Goal: Information Seeking & Learning: Learn about a topic

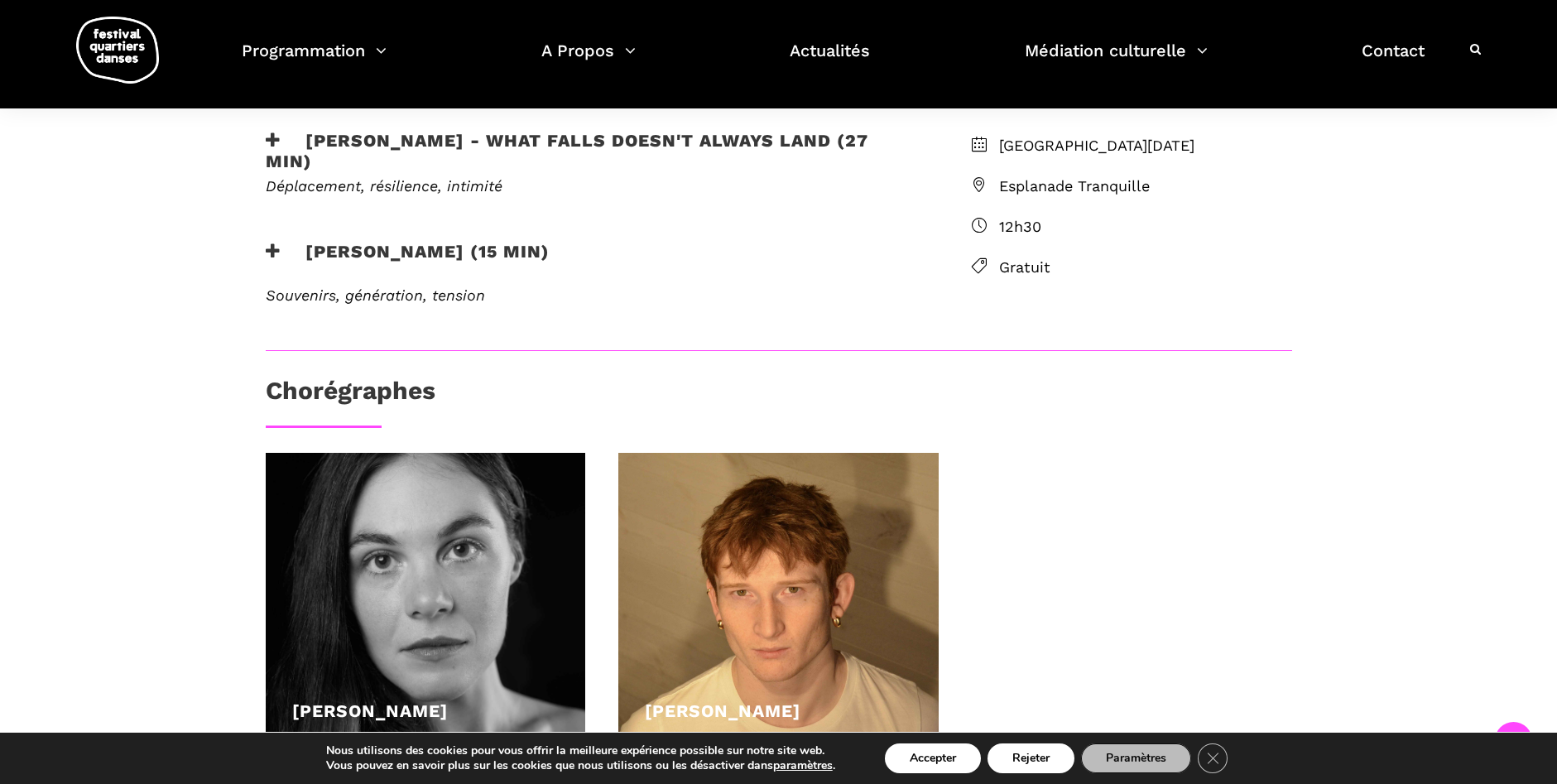
scroll to position [414, 0]
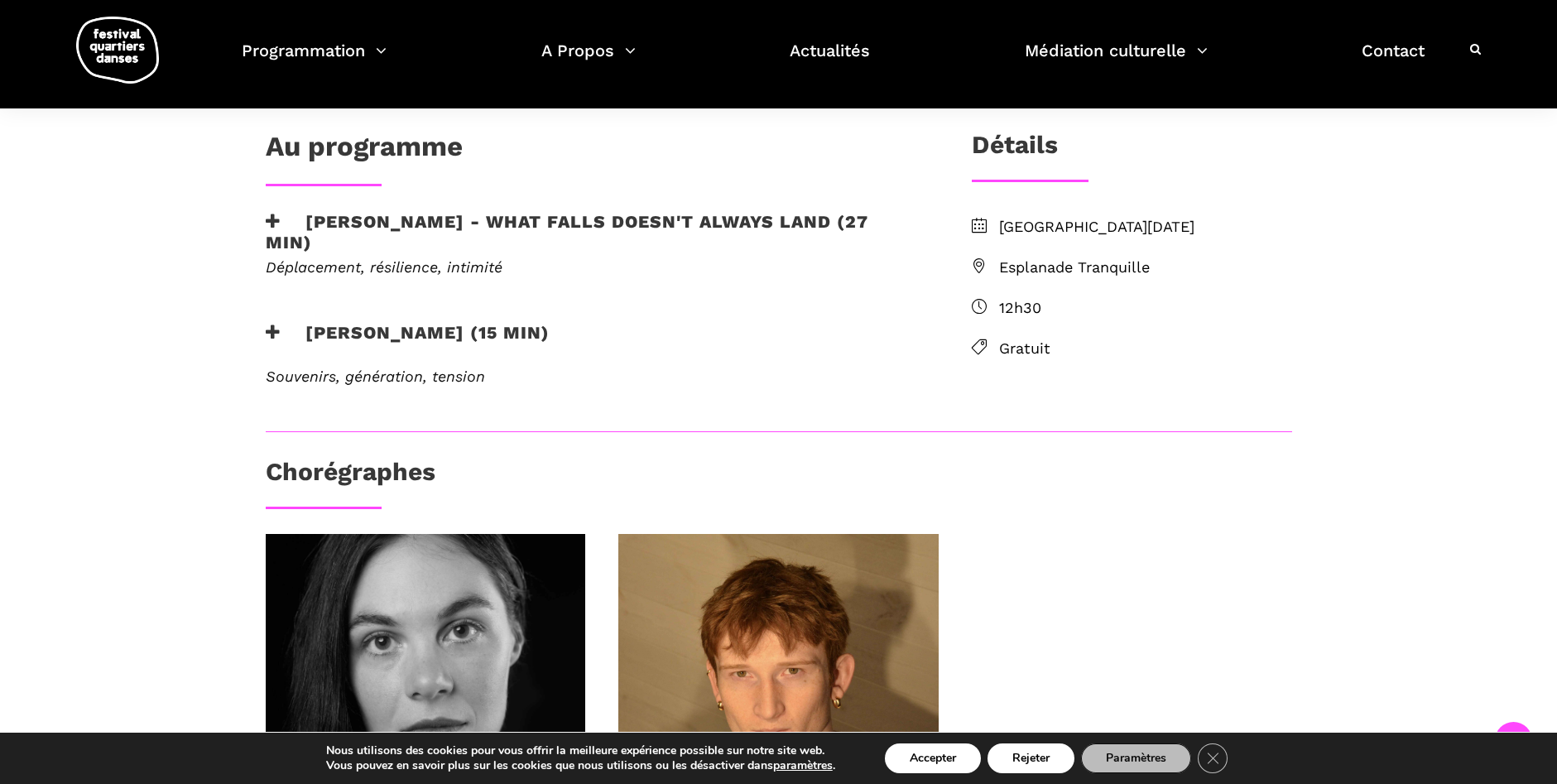
click at [273, 322] on h3 "Rebecca Margolick - Harbour (15 min)" at bounding box center [408, 342] width 284 height 42
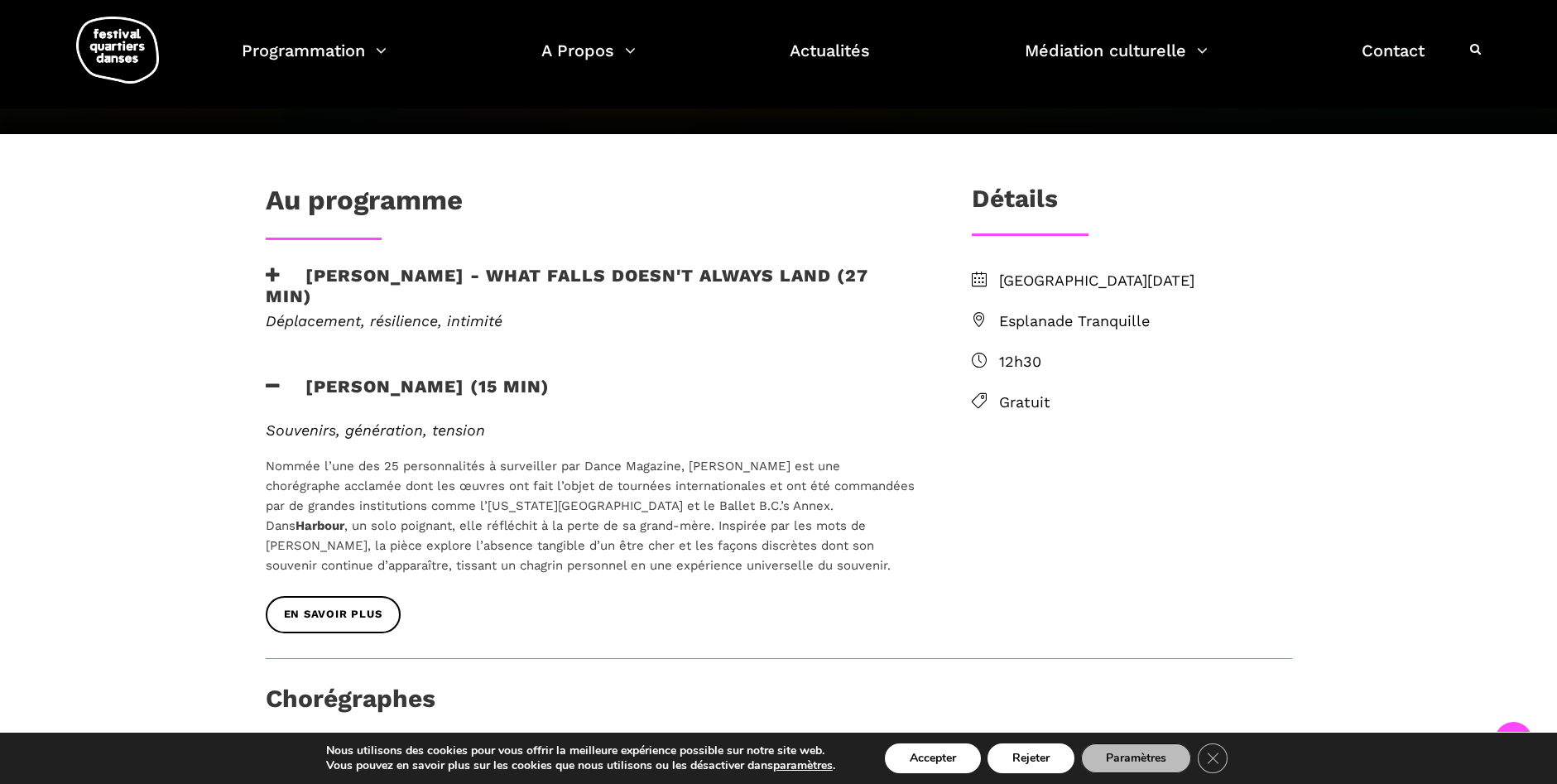
scroll to position [331, 0]
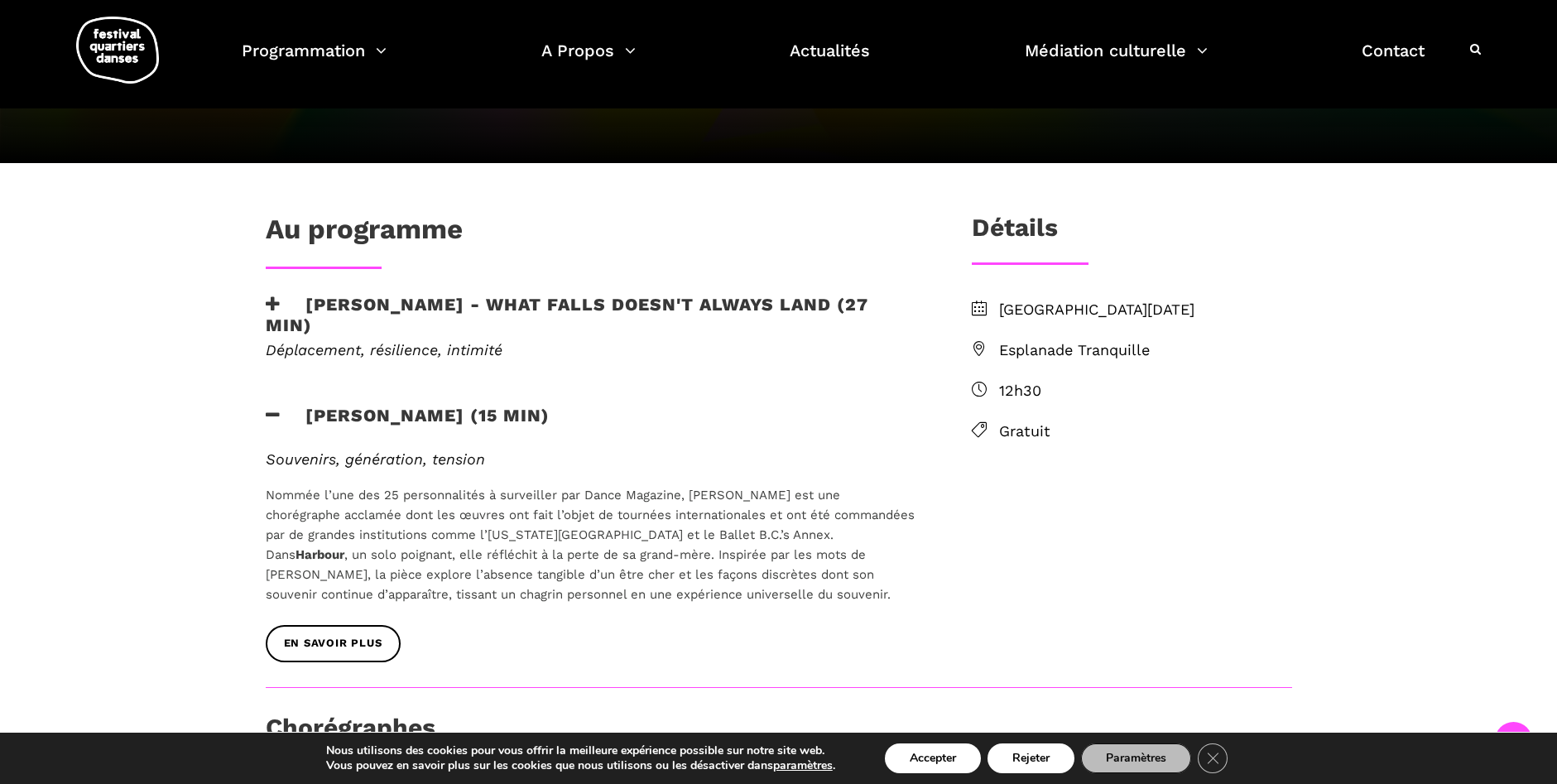
click at [1093, 339] on span "Esplanade Tranquille" at bounding box center [1146, 350] width 293 height 24
click at [1091, 341] on span "Esplanade Tranquille" at bounding box center [1146, 350] width 293 height 24
click at [1073, 353] on span "Esplanade Tranquille" at bounding box center [1146, 350] width 293 height 24
click at [965, 747] on button "Accepter" at bounding box center [934, 758] width 96 height 30
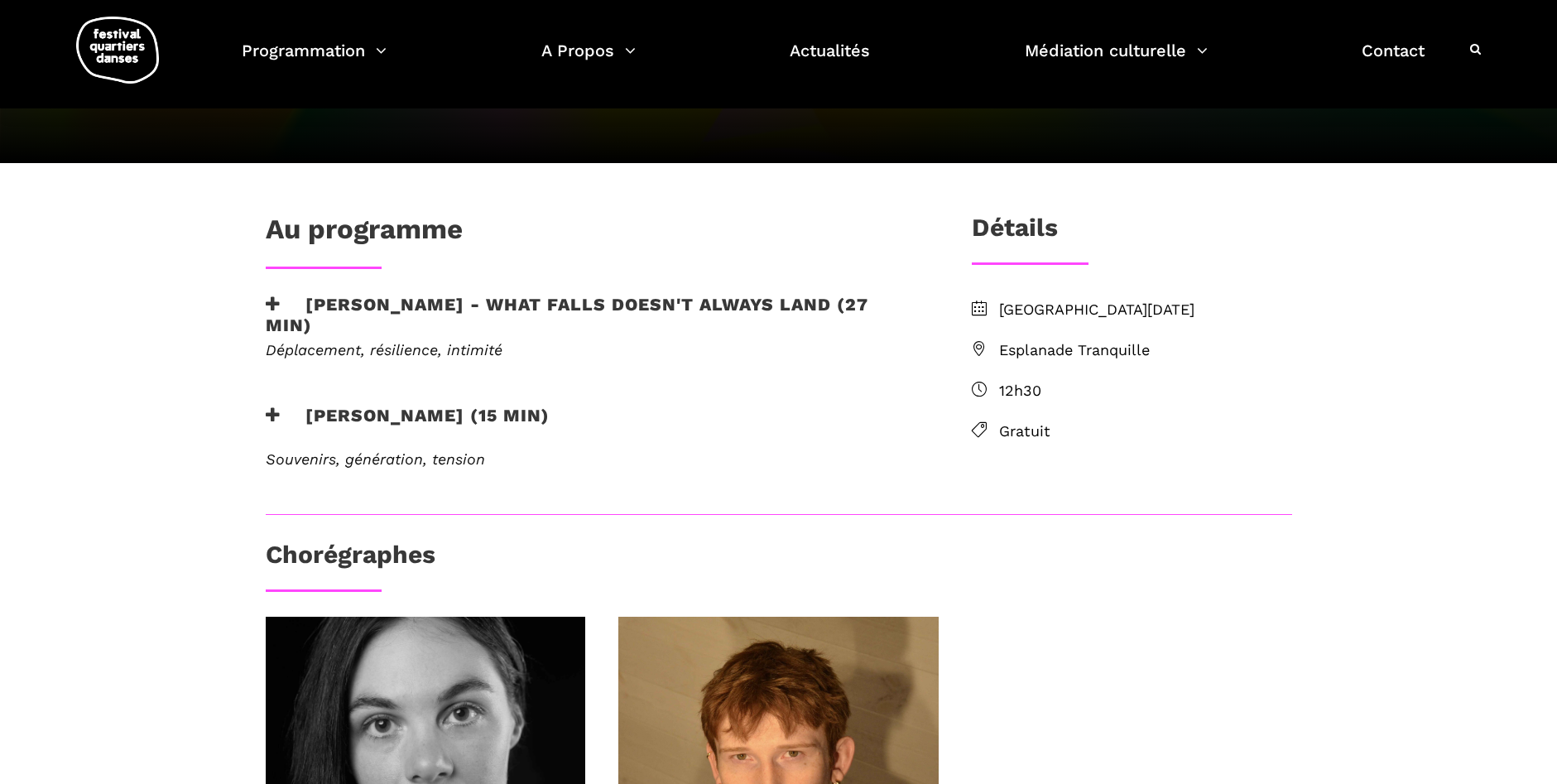
click at [1112, 345] on span "Esplanade Tranquille" at bounding box center [1146, 350] width 293 height 24
click at [1109, 355] on span "Esplanade Tranquille" at bounding box center [1146, 350] width 293 height 24
drag, startPoint x: 1109, startPoint y: 355, endPoint x: 983, endPoint y: 345, distance: 126.4
click at [983, 345] on icon at bounding box center [979, 349] width 15 height 15
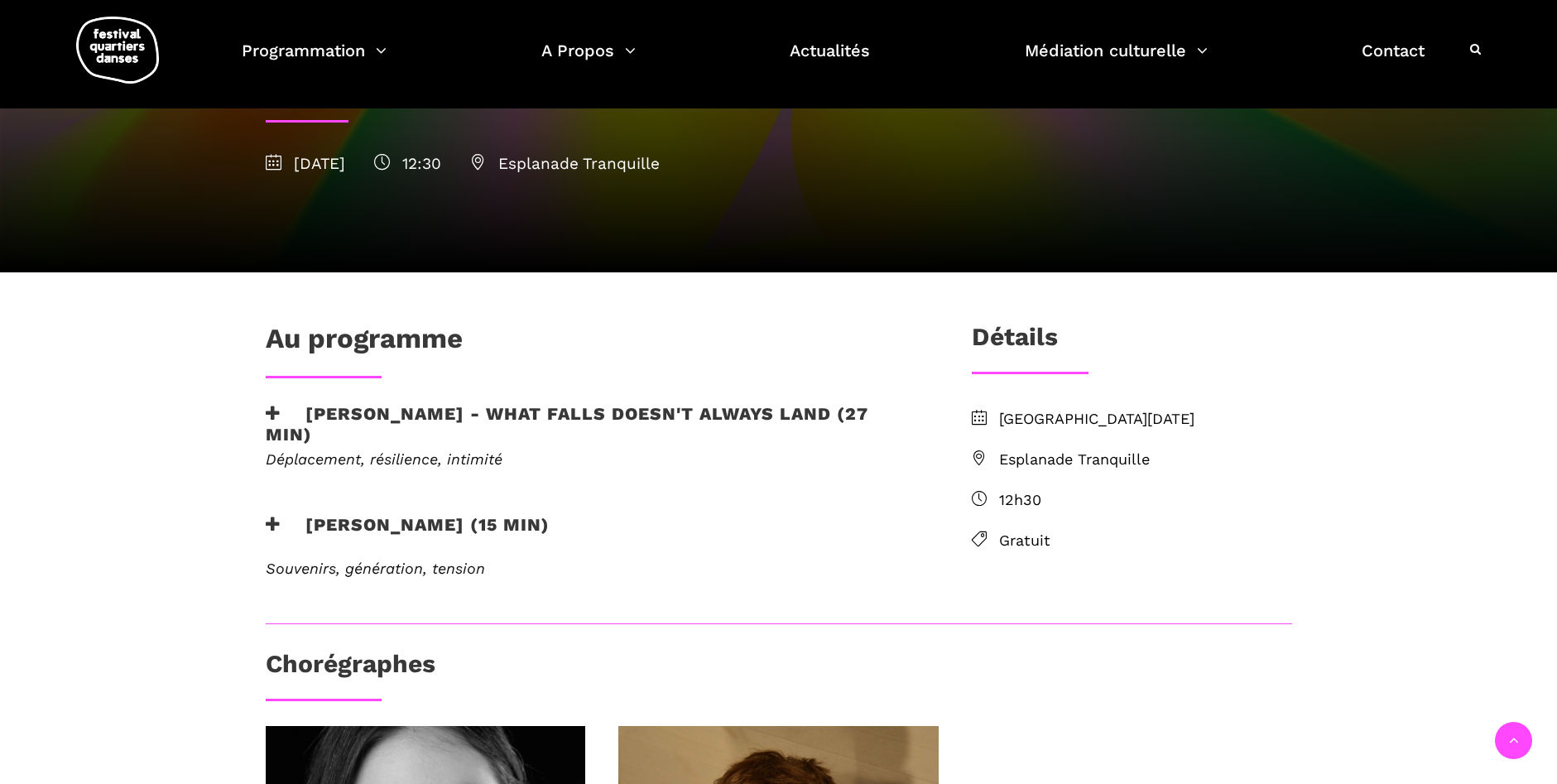
scroll to position [331, 0]
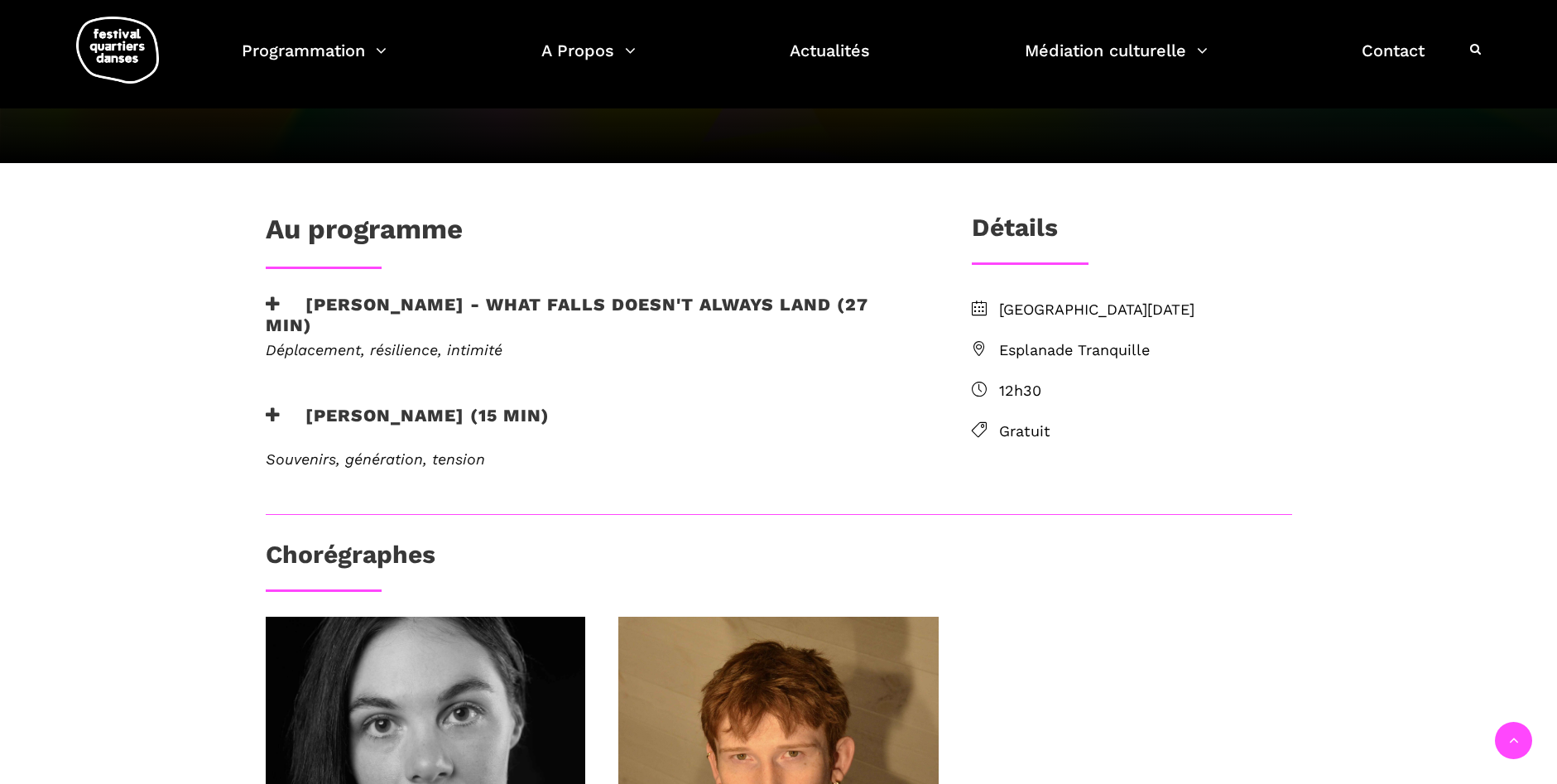
click at [402, 450] on em "Souvenirs, génération, tension" at bounding box center [376, 459] width 219 height 17
click at [414, 414] on h3 "Rebecca Margolick - Harbour (15 min)" at bounding box center [408, 426] width 284 height 42
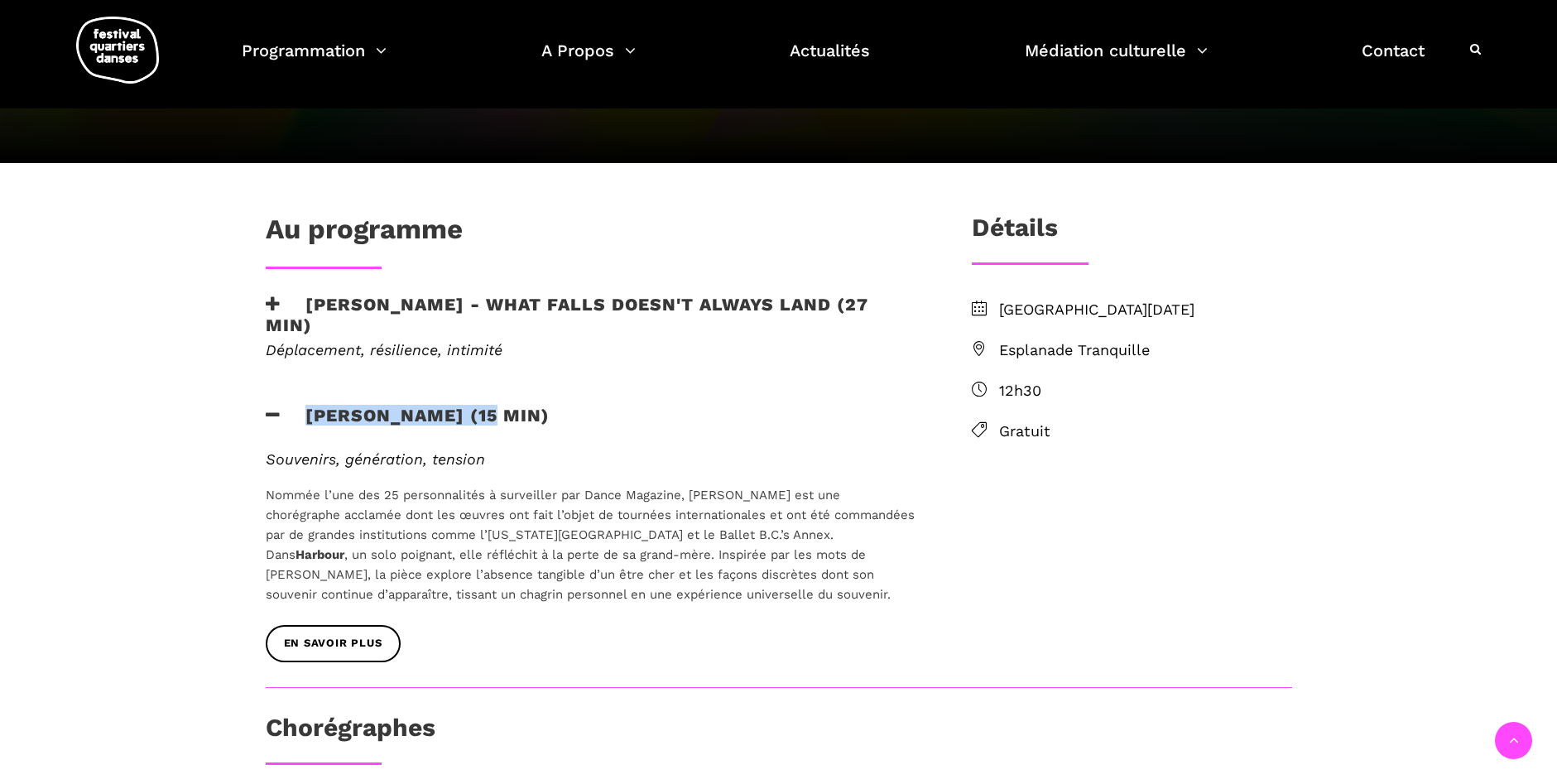
drag, startPoint x: 302, startPoint y: 412, endPoint x: 505, endPoint y: 415, distance: 203.0
click at [505, 415] on h3 "Rebecca Margolick - Harbour (15 min)" at bounding box center [408, 426] width 284 height 42
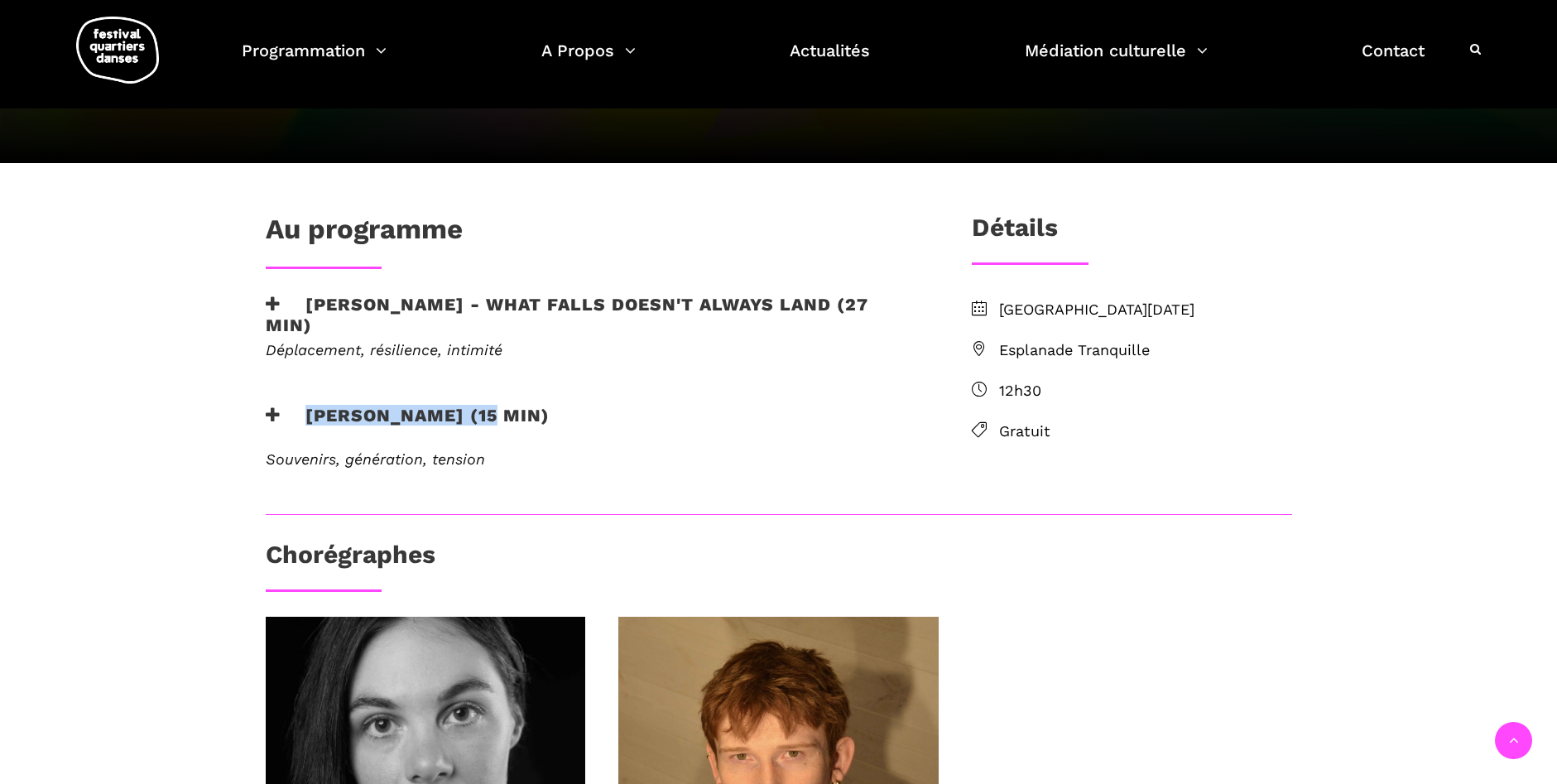
copy h3 "Rebecca Margolick"
